Goal: Task Accomplishment & Management: Manage account settings

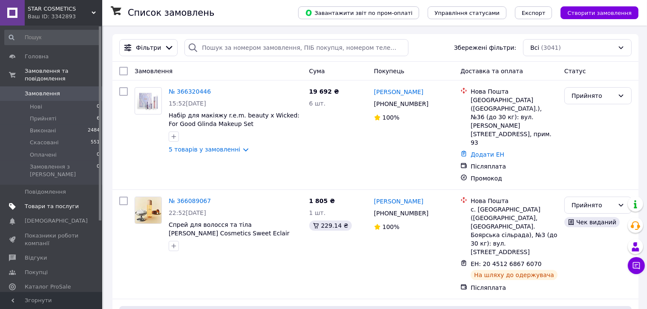
click at [32, 203] on span "Товари та послуги" at bounding box center [52, 207] width 54 height 8
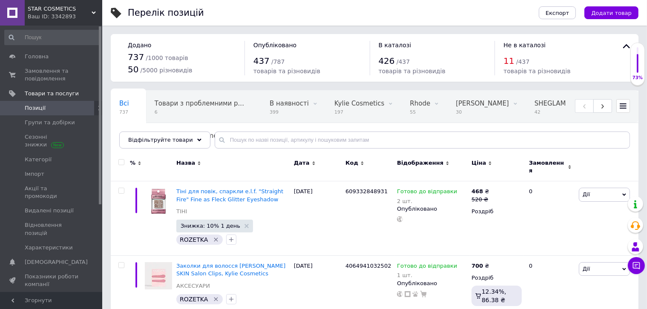
click at [592, 103] on span "[PERSON_NAME]" at bounding box center [618, 104] width 53 height 8
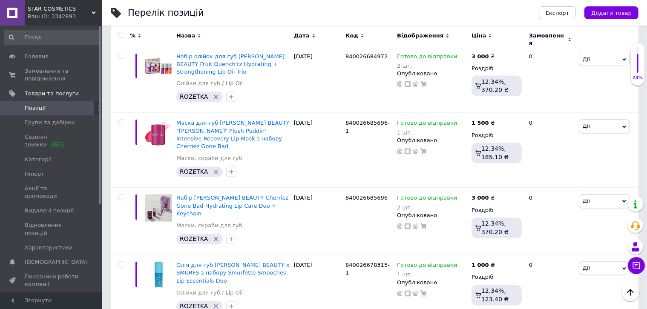
scroll to position [1789, 0]
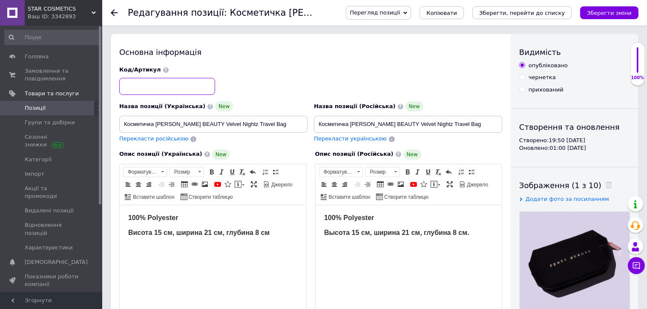
click at [181, 86] on input at bounding box center [167, 86] width 96 height 17
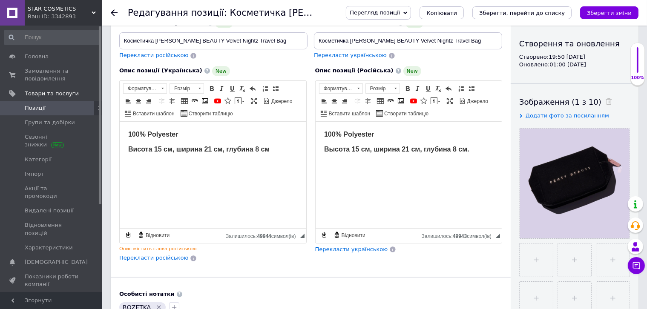
scroll to position [85, 0]
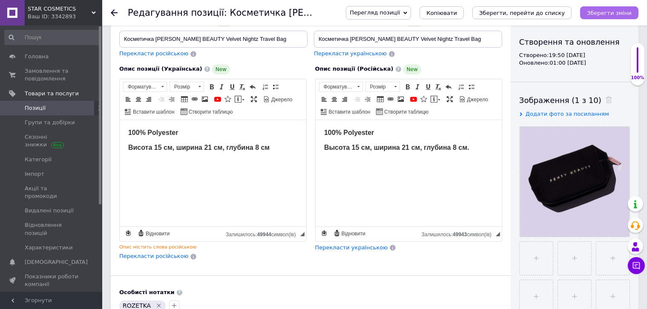
type input "840026682800"
click at [607, 7] on button "Зберегти зміни" at bounding box center [609, 12] width 58 height 13
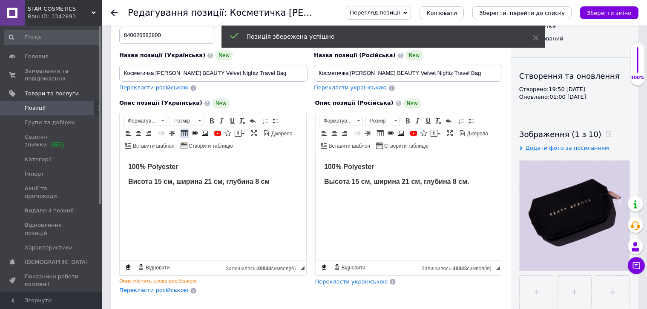
scroll to position [0, 0]
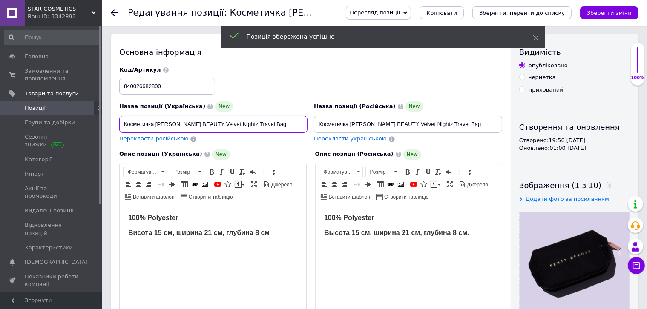
drag, startPoint x: 155, startPoint y: 124, endPoint x: 296, endPoint y: 130, distance: 141.1
click at [296, 128] on input "Косметичка FENTY BEAUTY Velvet Nightz Travel Bag" at bounding box center [213, 124] width 188 height 17
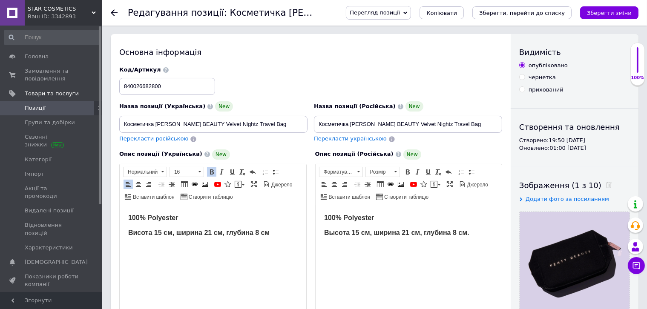
click at [208, 232] on strong "Висота 15 см, ширина 21 см, глубина 8 см" at bounding box center [198, 232] width 141 height 7
click at [214, 232] on strong "Висота 15 см, ширина 21 см, глубина 8 см" at bounding box center [198, 232] width 141 height 7
click at [209, 231] on strong "Висота 15 см, ширина 21 см, глубина 8 см" at bounding box center [198, 232] width 141 height 7
click at [211, 231] on strong "Висота 15 см, ширина 21 см, глубина 8 см" at bounding box center [198, 232] width 141 height 7
click at [225, 234] on strong "Висота 15 см, ширина 10,5 см, глубина 8 см" at bounding box center [201, 232] width 147 height 7
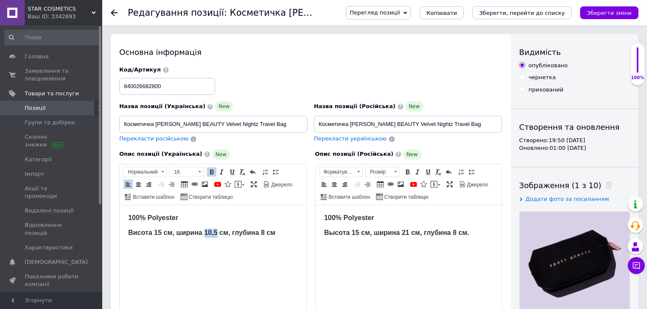
drag, startPoint x: 215, startPoint y: 233, endPoint x: 205, endPoint y: 232, distance: 9.8
click at [205, 232] on strong "Висота 15 см, ширина 10,5 см, глубина 8 см" at bounding box center [201, 232] width 147 height 7
copy strong "10,5"
click at [402, 231] on strong "Высота 15 см, ширина 21 см, глубина 8 см." at bounding box center [396, 232] width 145 height 7
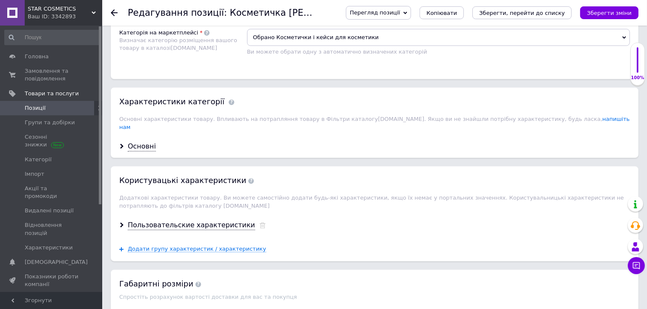
scroll to position [681, 0]
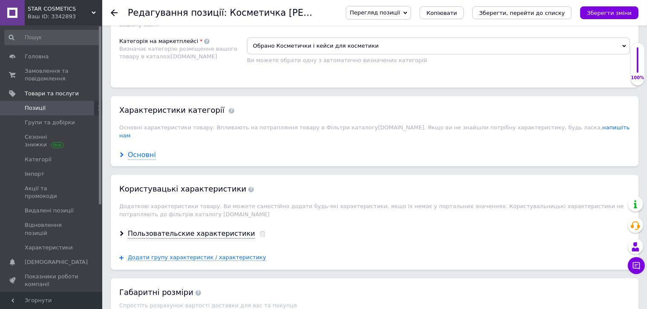
click at [143, 150] on div "Основні" at bounding box center [142, 155] width 28 height 10
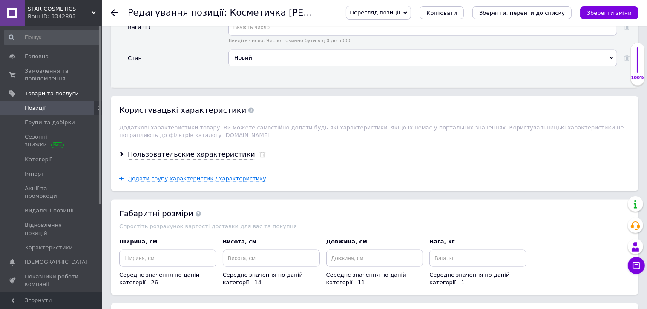
scroll to position [1107, 0]
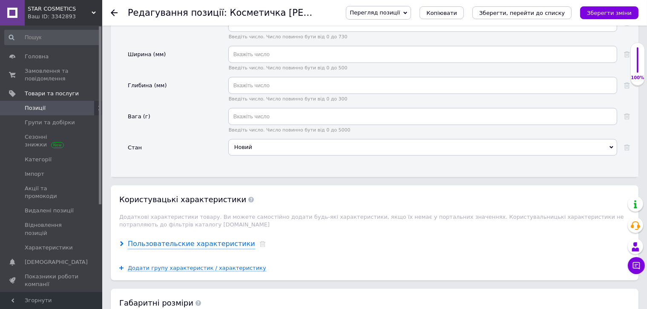
click at [218, 239] on div "Пользовательские характеристики" at bounding box center [191, 244] width 127 height 10
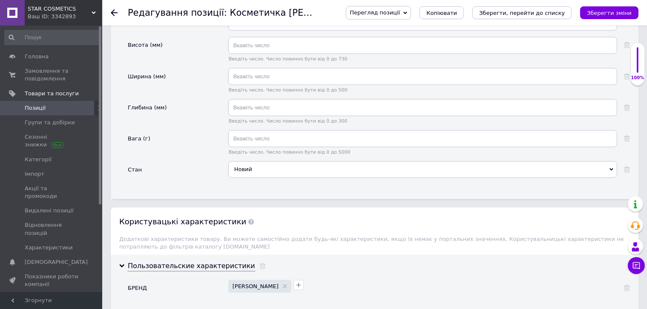
scroll to position [1022, 0]
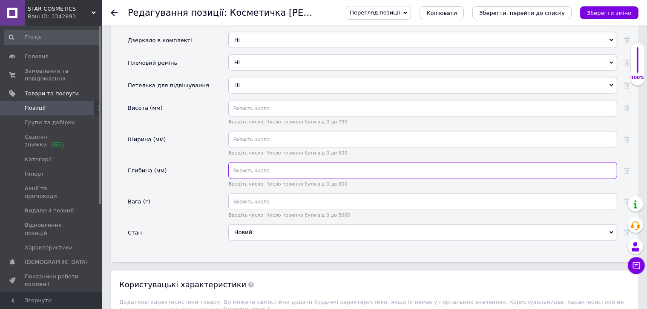
click at [262, 162] on input "text" at bounding box center [422, 170] width 389 height 17
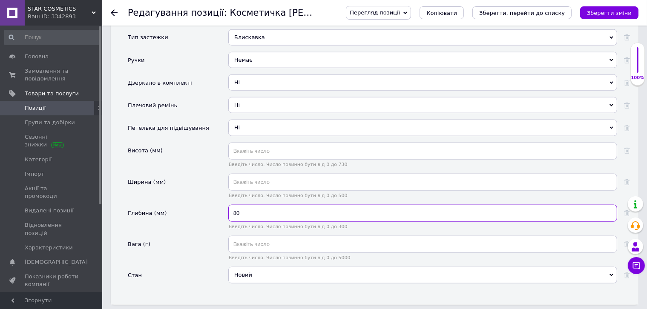
type input "80"
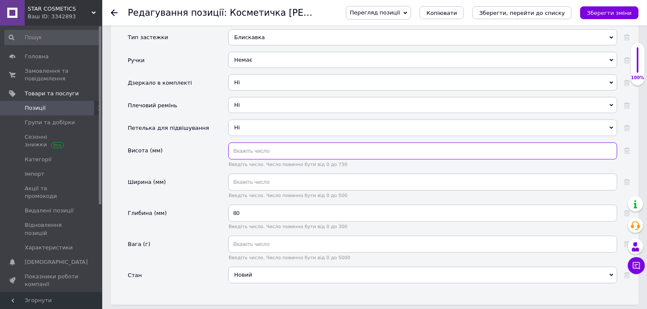
click at [267, 143] on input "text" at bounding box center [422, 151] width 389 height 17
type input "105"
click at [264, 174] on input "text" at bounding box center [422, 182] width 389 height 17
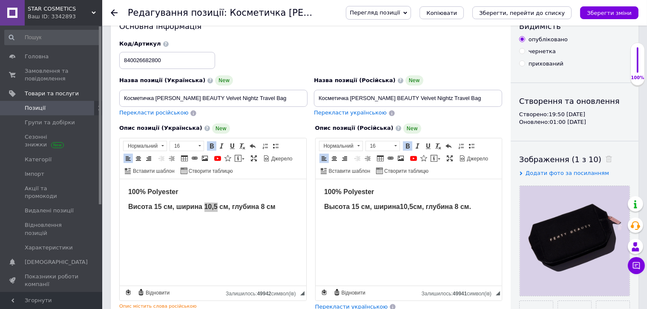
scroll to position [0, 0]
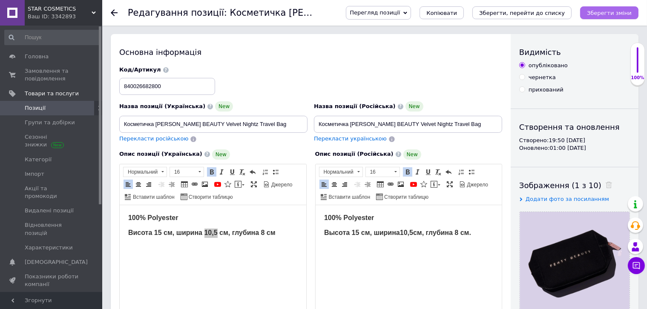
type input "150"
click at [618, 16] on icon "Зберегти зміни" at bounding box center [609, 13] width 45 height 6
click at [609, 13] on icon "Зберегти зміни" at bounding box center [609, 13] width 45 height 6
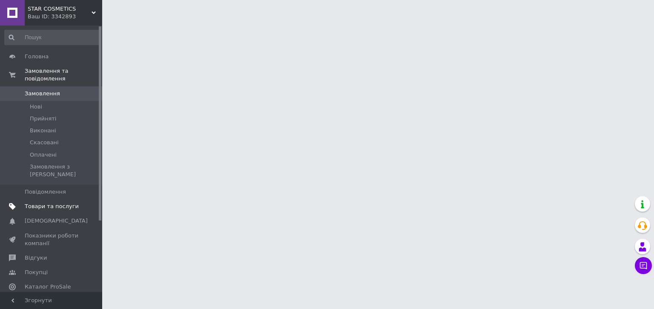
click at [40, 203] on span "Товари та послуги" at bounding box center [52, 207] width 54 height 8
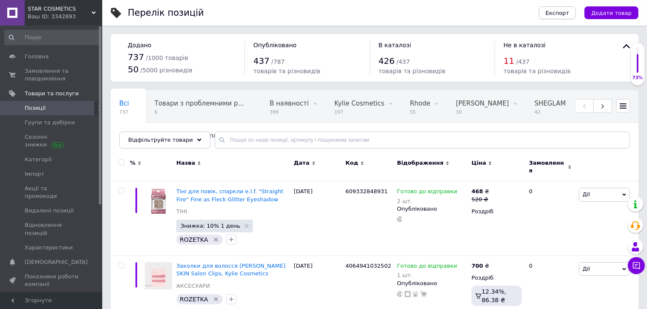
click at [569, 11] on span "Експорт" at bounding box center [558, 13] width 24 height 6
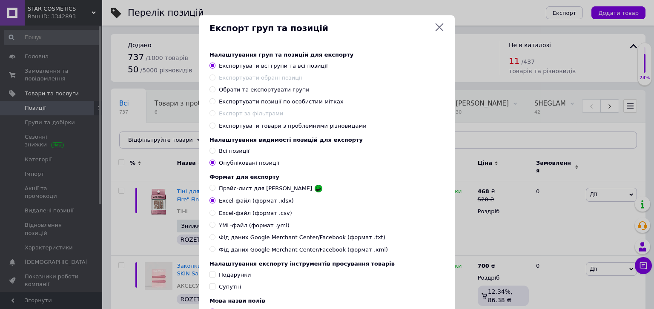
click at [253, 103] on span "Експортувати позиції по особистим мітках" at bounding box center [281, 101] width 125 height 6
click at [215, 103] on input "Експортувати позиції по особистим мітках" at bounding box center [213, 101] width 6 height 6
radio input "true"
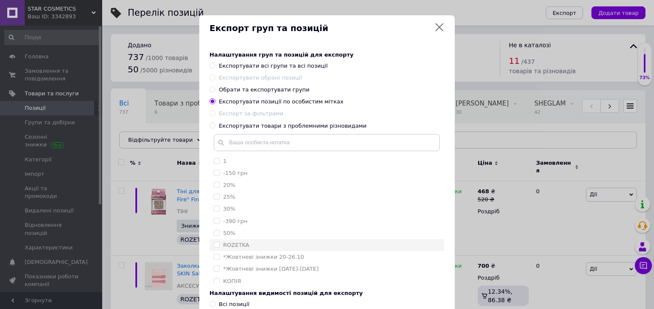
click at [233, 246] on label "ROZETKA" at bounding box center [236, 245] width 26 height 6
checkbox input "true"
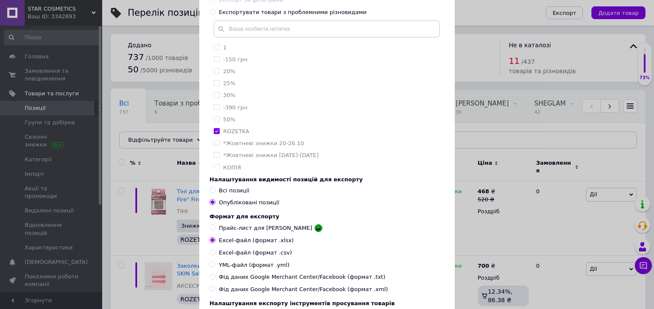
scroll to position [128, 0]
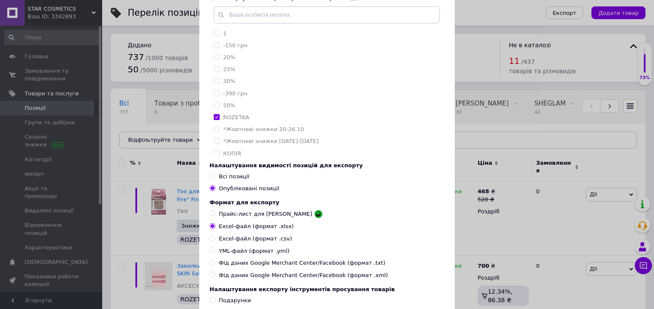
click at [240, 177] on span "Всі позиції" at bounding box center [234, 176] width 31 height 6
click at [215, 177] on input "Всі позиції" at bounding box center [213, 176] width 6 height 6
radio input "true"
click at [252, 218] on span "Прайс-лист для [PERSON_NAME]" at bounding box center [265, 214] width 93 height 8
click at [215, 216] on input "Прайс-лист для [PERSON_NAME]" at bounding box center [213, 213] width 6 height 6
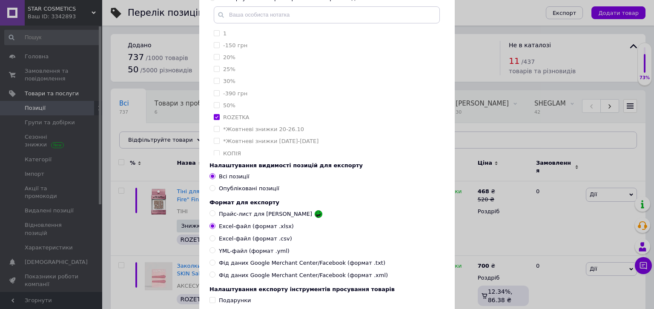
radio input "true"
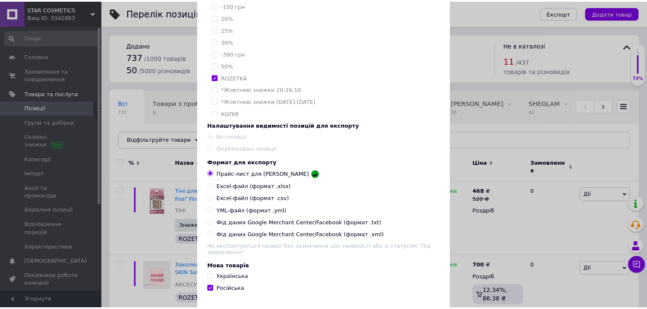
scroll to position [213, 0]
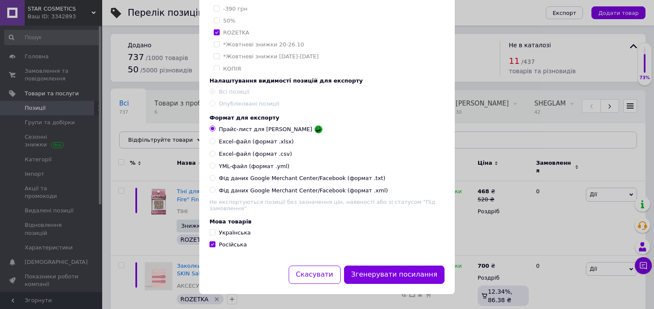
click at [238, 234] on span "Українська" at bounding box center [235, 233] width 32 height 6
click at [215, 234] on input "Українська" at bounding box center [213, 233] width 6 height 6
checkbox input "true"
click at [401, 273] on button "Згенерувати посилання" at bounding box center [394, 275] width 101 height 18
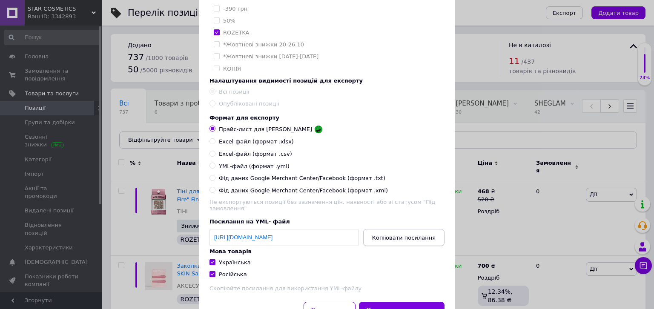
click at [396, 238] on span "Копіювати посилання" at bounding box center [403, 238] width 63 height 6
drag, startPoint x: 69, startPoint y: 47, endPoint x: 46, endPoint y: 55, distance: 24.1
click at [68, 48] on div "Експорт груп та позицій Налаштування груп та позицій для експорту Експортувати …" at bounding box center [327, 66] width 654 height 558
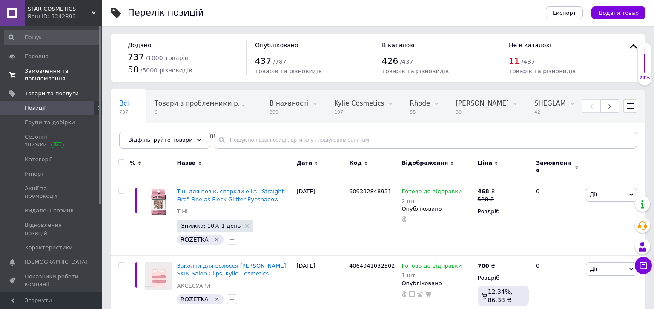
click at [43, 56] on span "Головна" at bounding box center [37, 57] width 24 height 8
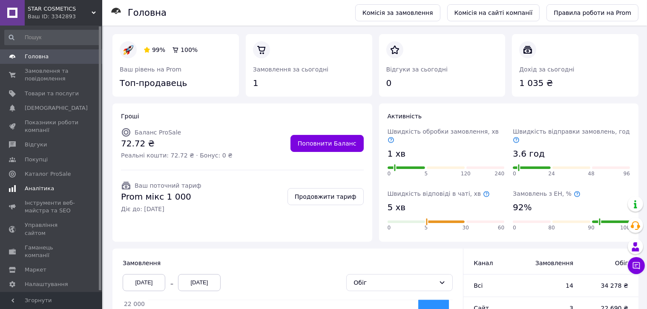
click at [37, 192] on link "Аналітика" at bounding box center [52, 188] width 105 height 14
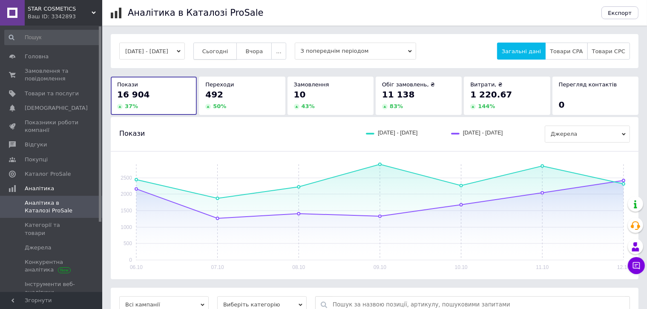
drag, startPoint x: 211, startPoint y: 57, endPoint x: 216, endPoint y: 56, distance: 4.8
click at [215, 56] on button "Сьогодні" at bounding box center [215, 51] width 44 height 17
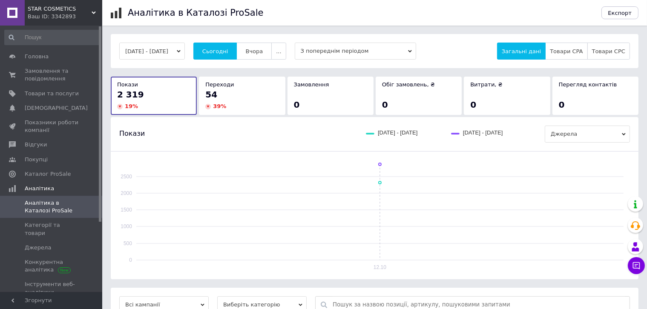
click at [217, 96] on div "54" at bounding box center [241, 95] width 73 height 12
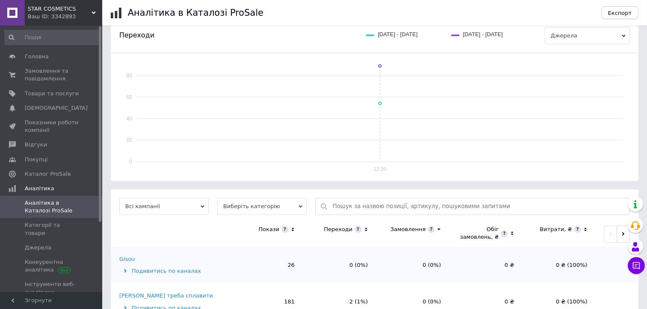
scroll to position [170, 0]
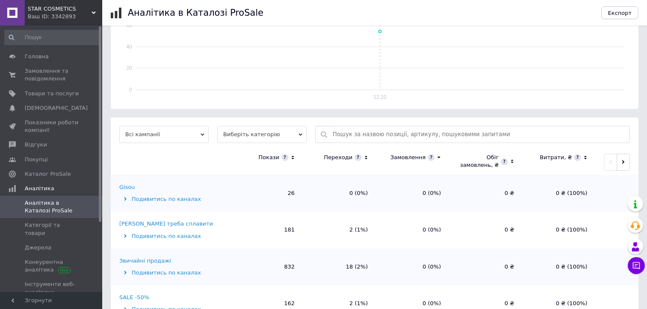
click at [368, 155] on icon at bounding box center [366, 157] width 6 height 7
click at [128, 187] on div "Звичайні продажі" at bounding box center [145, 188] width 52 height 8
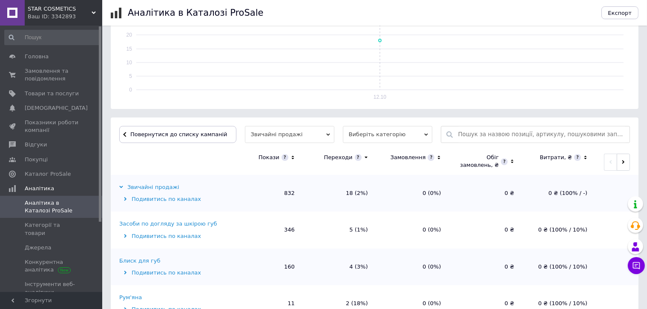
click at [156, 221] on div "Засоби по догляду за шкірою губ" at bounding box center [168, 224] width 98 height 8
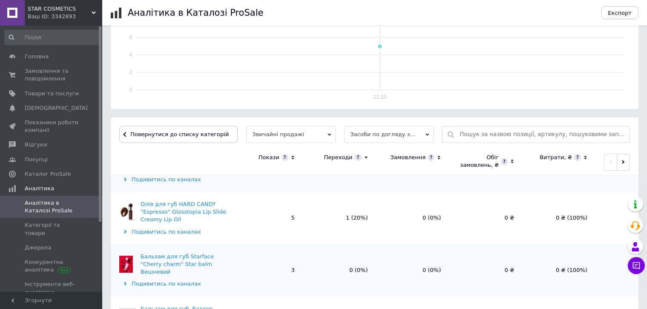
scroll to position [128, 0]
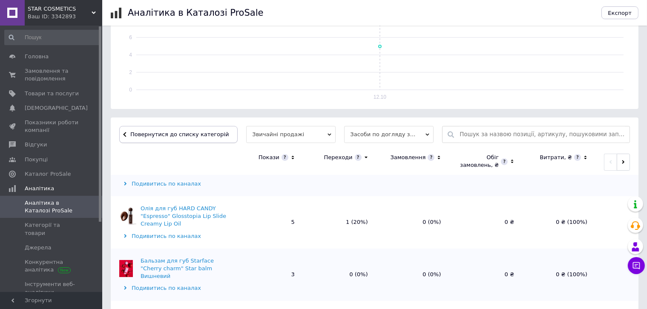
click at [162, 129] on button "Повернутися до списку категорій" at bounding box center [178, 134] width 118 height 17
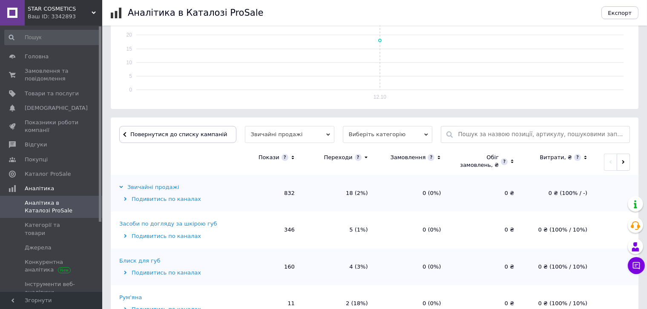
click at [140, 223] on div "Засоби по догляду за шкірою губ" at bounding box center [168, 224] width 98 height 8
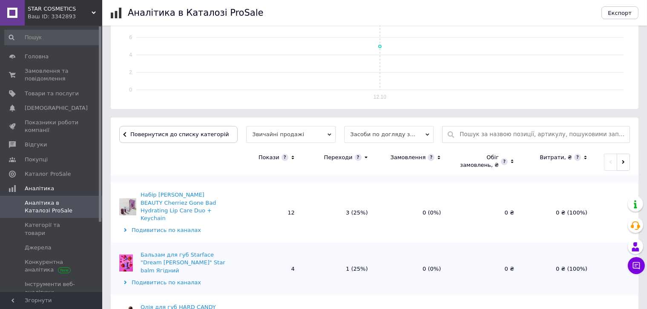
scroll to position [43, 0]
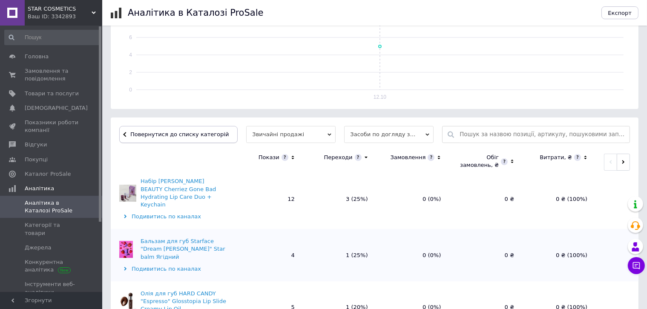
click at [177, 126] on button "Повернутися до списку категорій" at bounding box center [178, 134] width 118 height 17
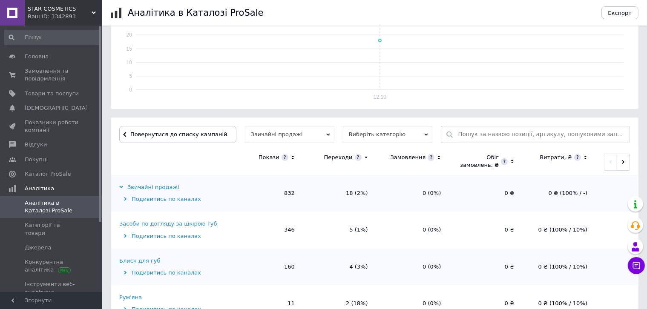
click at [128, 259] on div "Блиск для губ" at bounding box center [139, 261] width 41 height 8
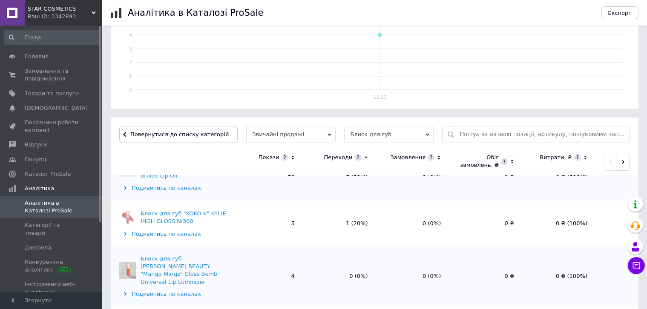
scroll to position [128, 0]
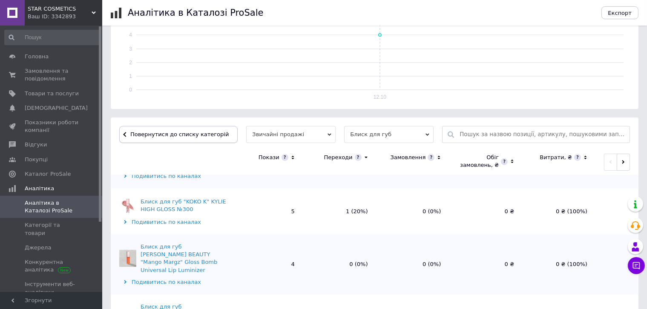
click at [174, 137] on button "Повернутися до списку категорій" at bounding box center [178, 134] width 118 height 17
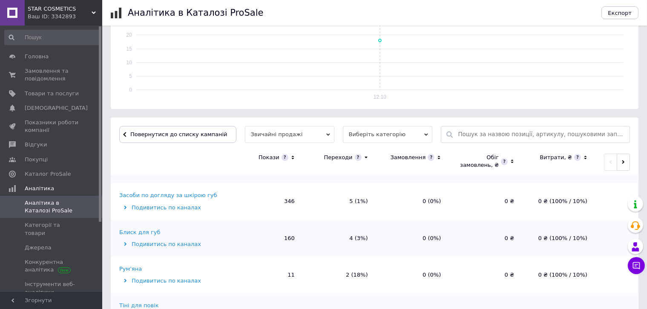
scroll to position [43, 0]
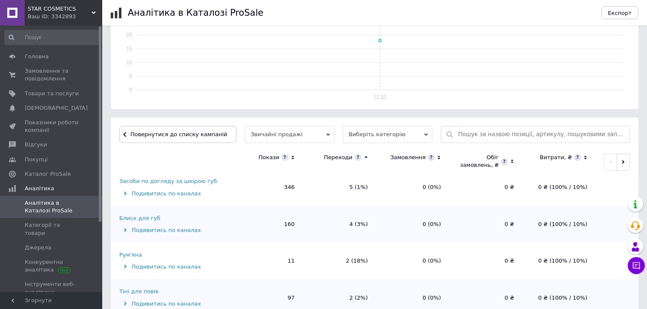
click at [135, 255] on div "Рум'яна" at bounding box center [130, 255] width 23 height 8
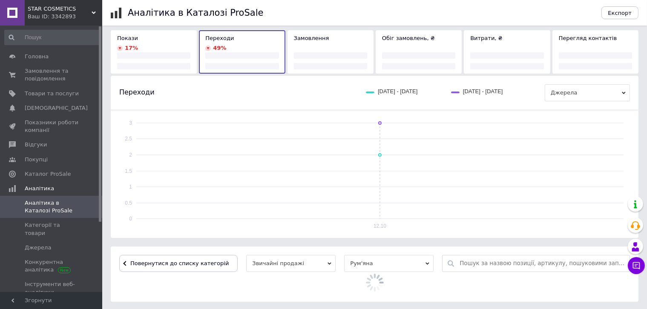
scroll to position [170, 0]
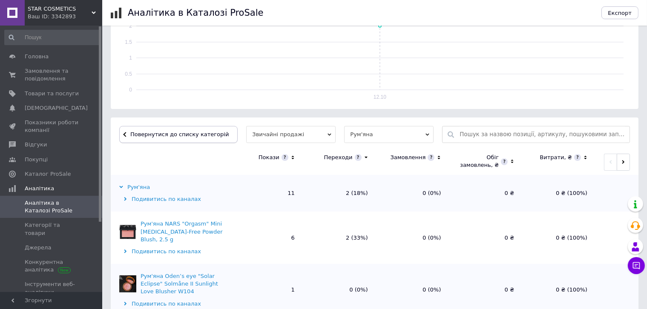
click at [188, 137] on span "Повернутися до списку категорій" at bounding box center [178, 134] width 101 height 6
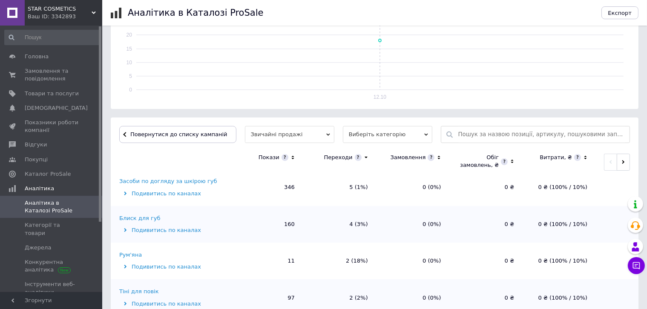
scroll to position [85, 0]
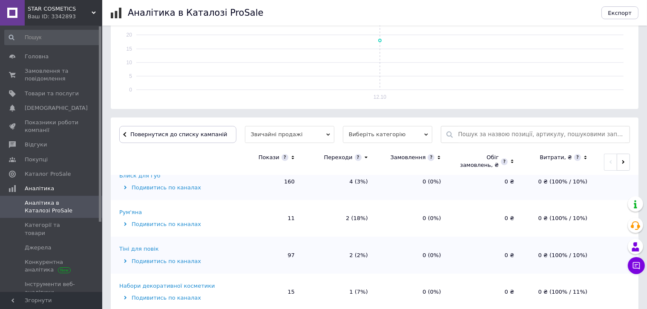
click at [141, 247] on div "Тіні для повік" at bounding box center [139, 249] width 40 height 8
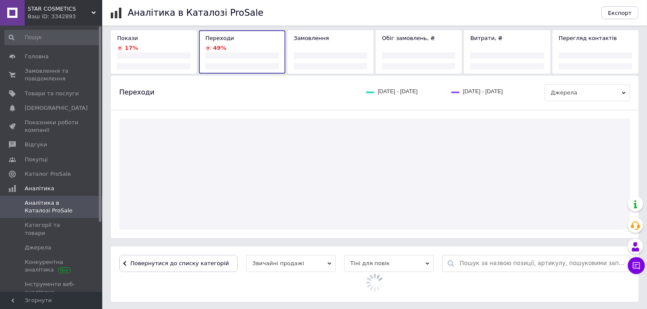
scroll to position [170, 0]
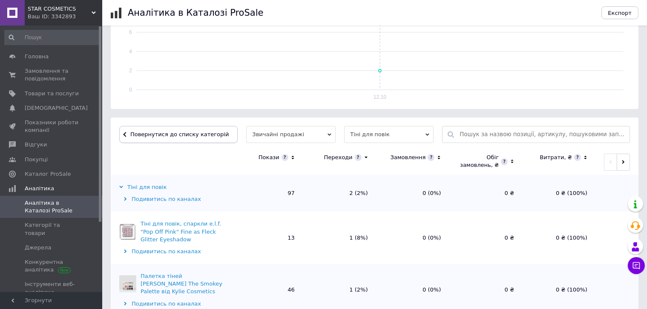
click at [191, 131] on span "Повернутися до списку категорій" at bounding box center [178, 134] width 101 height 6
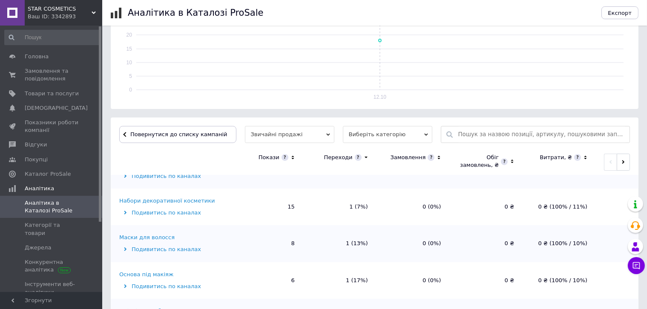
click at [161, 234] on div "Маски для волосся" at bounding box center [146, 238] width 55 height 8
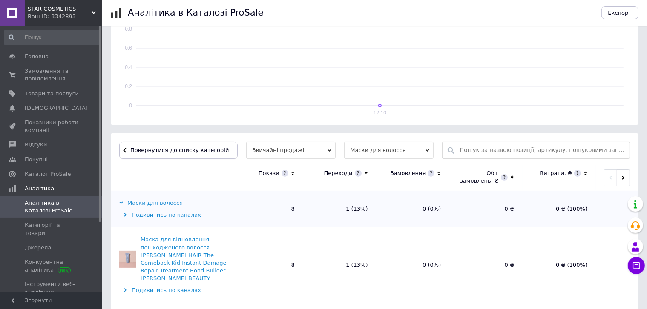
click at [181, 156] on button "Повернутися до списку категорій" at bounding box center [178, 150] width 118 height 17
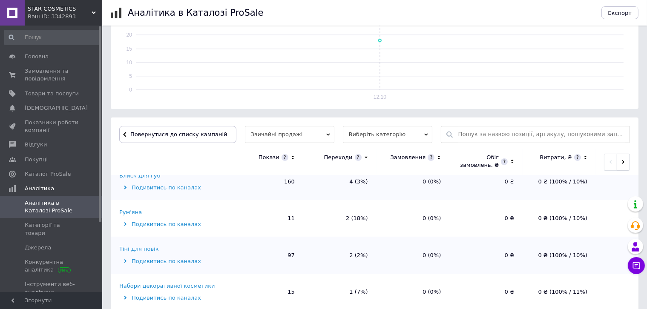
scroll to position [128, 0]
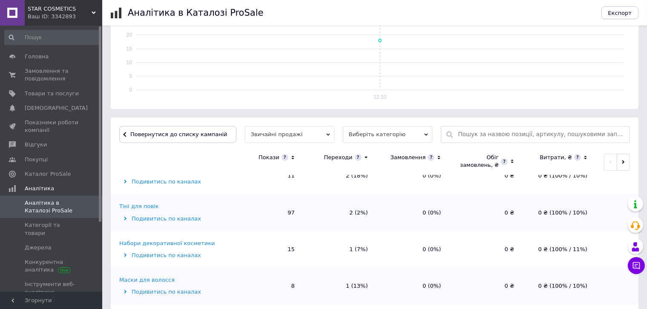
click at [134, 276] on div "Маски для волосся" at bounding box center [146, 280] width 55 height 8
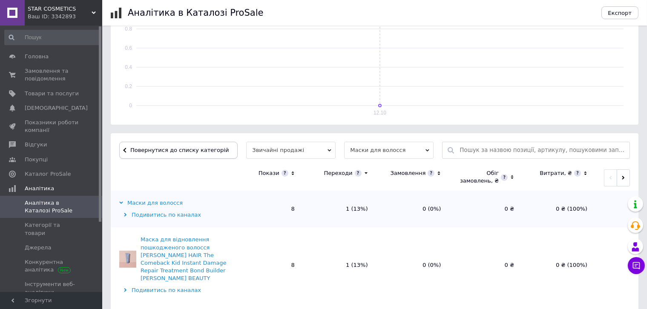
click at [171, 152] on span "Повернутися до списку категорій" at bounding box center [178, 150] width 101 height 6
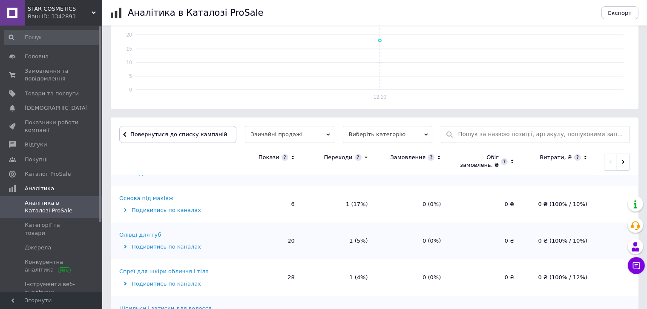
scroll to position [256, 0]
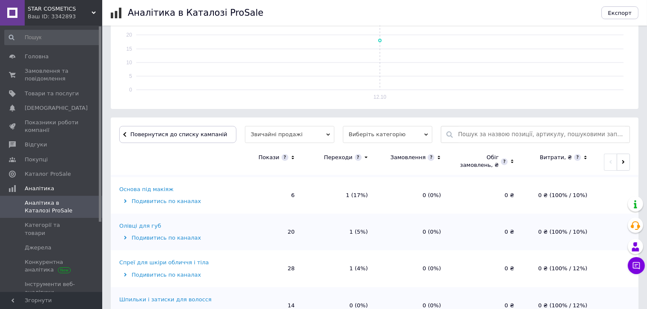
click at [141, 262] on div "Спреї для шкіри обличчя і тіла" at bounding box center [163, 263] width 89 height 8
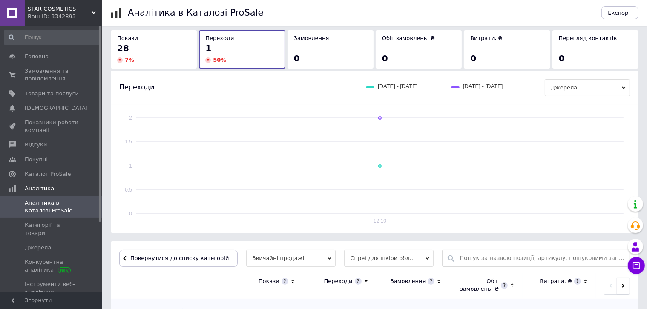
scroll to position [170, 0]
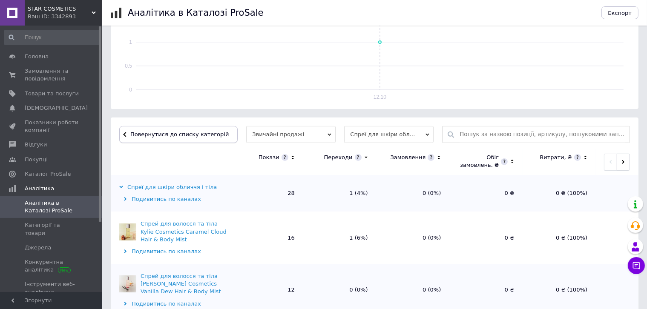
click at [194, 126] on button "Повернутися до списку категорій" at bounding box center [178, 134] width 118 height 17
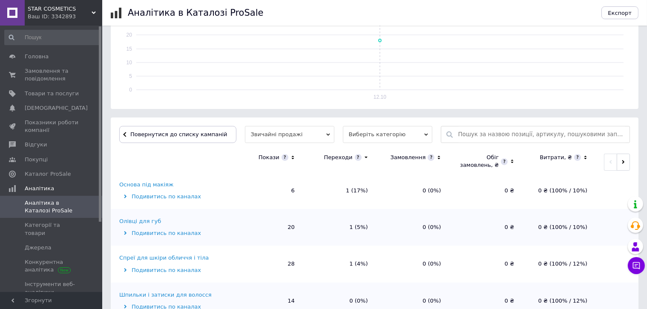
scroll to position [213, 0]
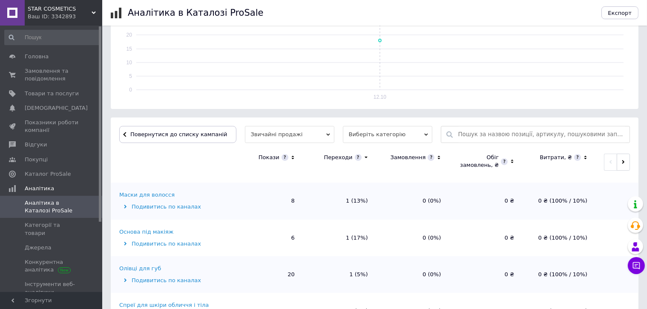
click at [144, 268] on td "Олівці для губ Подивитись по каналах" at bounding box center [170, 274] width 119 height 37
click at [144, 265] on div "Олівці для губ" at bounding box center [140, 269] width 42 height 8
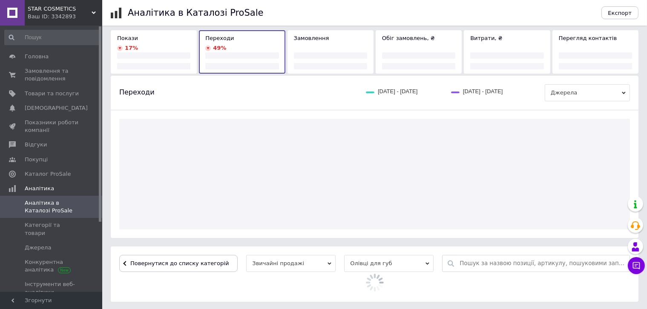
scroll to position [170, 0]
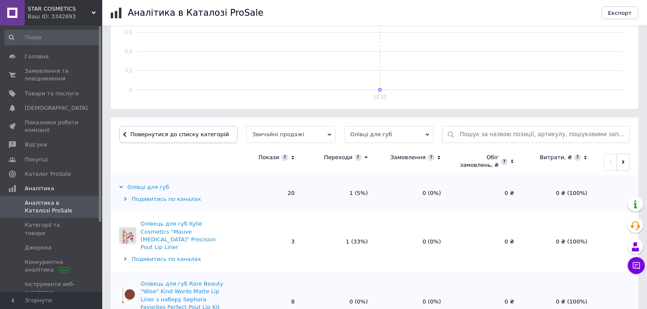
click at [183, 135] on span "Повернутися до списку категорій" at bounding box center [178, 134] width 101 height 6
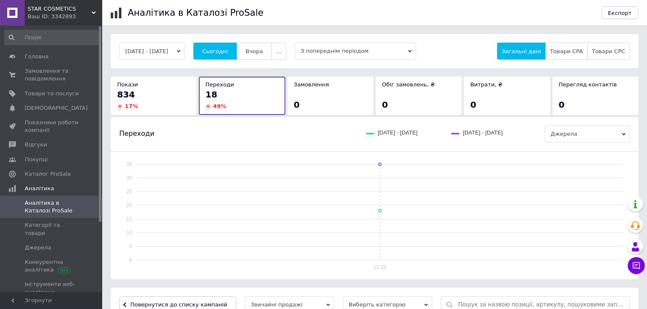
scroll to position [0, 0]
click at [48, 76] on span "Замовлення та повідомлення" at bounding box center [52, 74] width 54 height 15
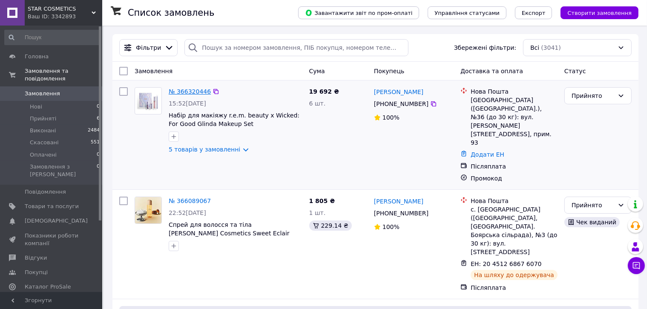
click at [199, 92] on link "№ 366320446" at bounding box center [190, 91] width 42 height 7
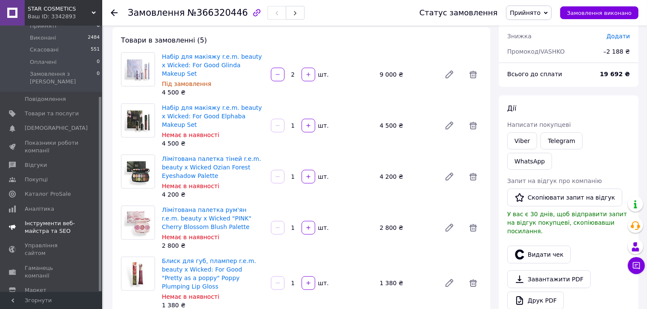
scroll to position [97, 0]
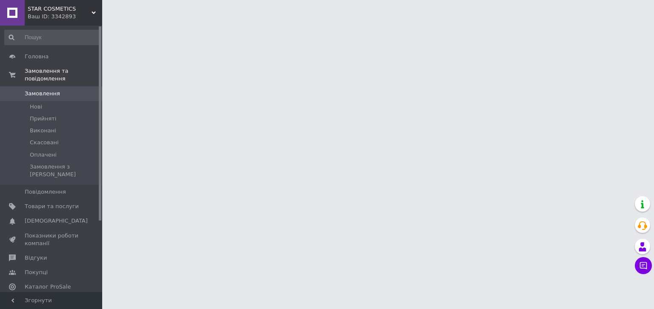
click at [37, 298] on span "Аналітика" at bounding box center [39, 302] width 29 height 8
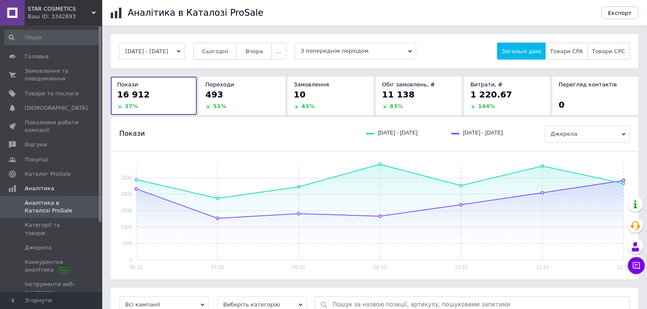
click at [220, 49] on span "Сьогодні" at bounding box center [215, 51] width 26 height 6
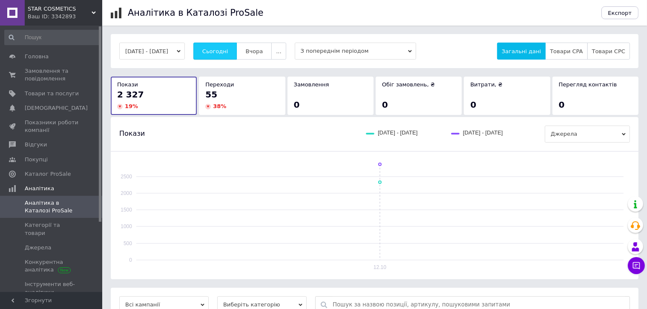
click at [228, 52] on span "Сьогодні" at bounding box center [215, 51] width 26 height 6
click at [40, 72] on span "Замовлення та повідомлення" at bounding box center [52, 74] width 54 height 15
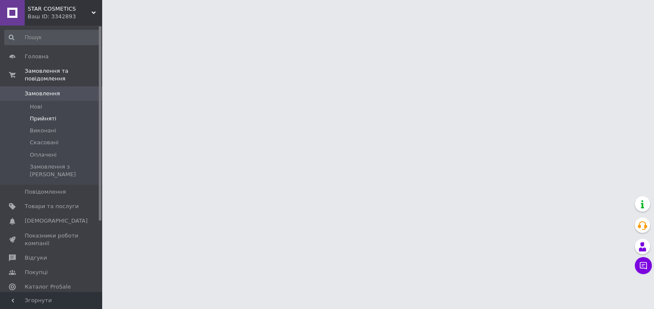
click at [43, 115] on span "Прийняті" at bounding box center [43, 119] width 26 height 8
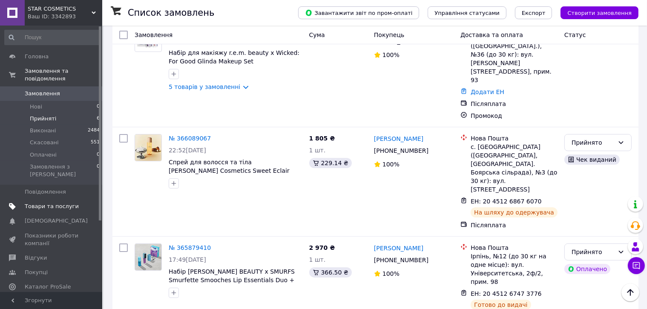
click at [57, 199] on link "Товари та послуги" at bounding box center [52, 206] width 105 height 14
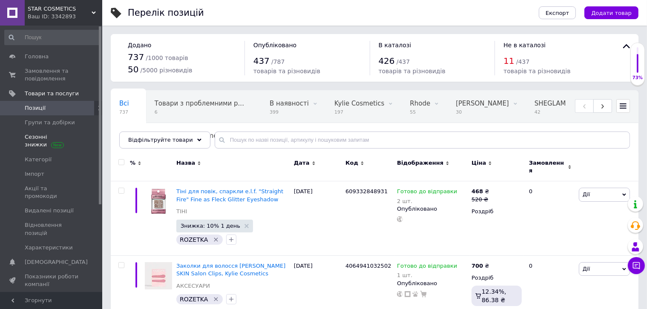
click at [61, 141] on link "Сезонні знижки" at bounding box center [52, 141] width 105 height 22
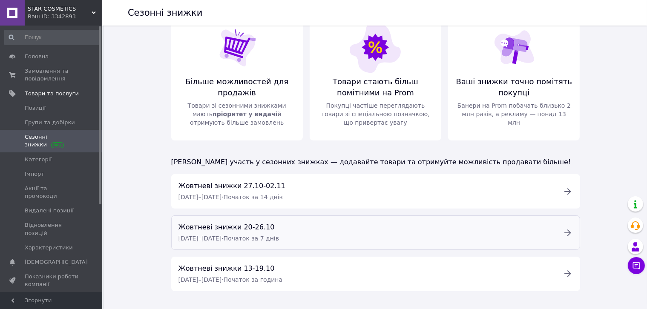
scroll to position [32, 0]
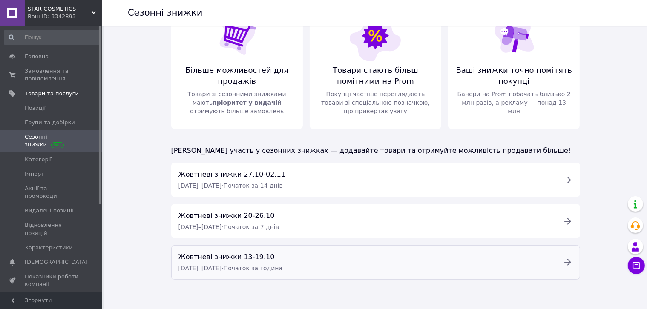
click at [282, 265] on span "· Початок за година" at bounding box center [251, 268] width 61 height 7
